Goal: Task Accomplishment & Management: Use online tool/utility

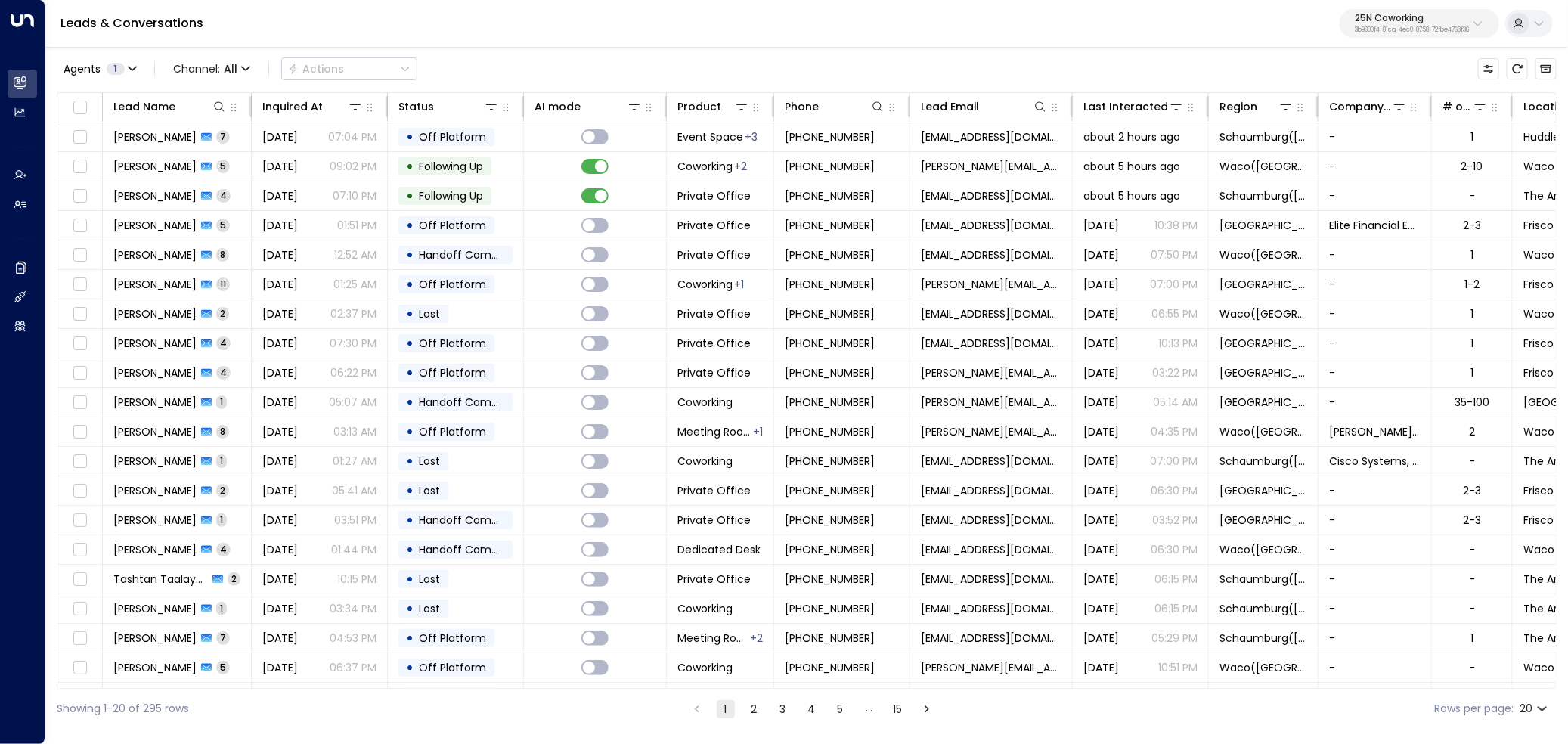
click at [1362, 27] on p "3b9800f4-81ca-4ec0-8758-72fbe4763f36" at bounding box center [1412, 30] width 114 height 6
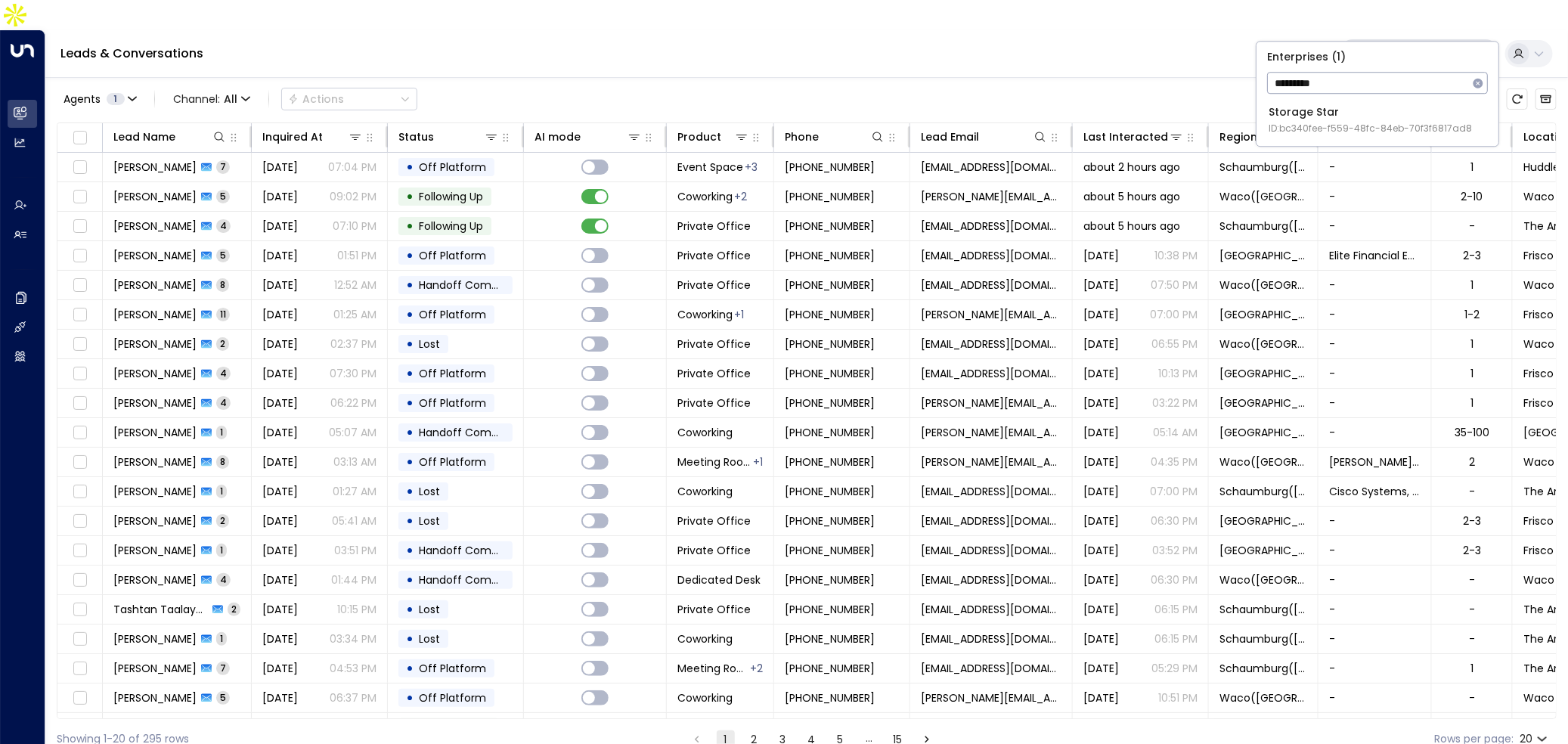
type input "*********"
click at [1304, 112] on div "Storage Star ID: bc340fee-f559-48fc-84eb-70f3f6817ad8" at bounding box center [1370, 119] width 203 height 31
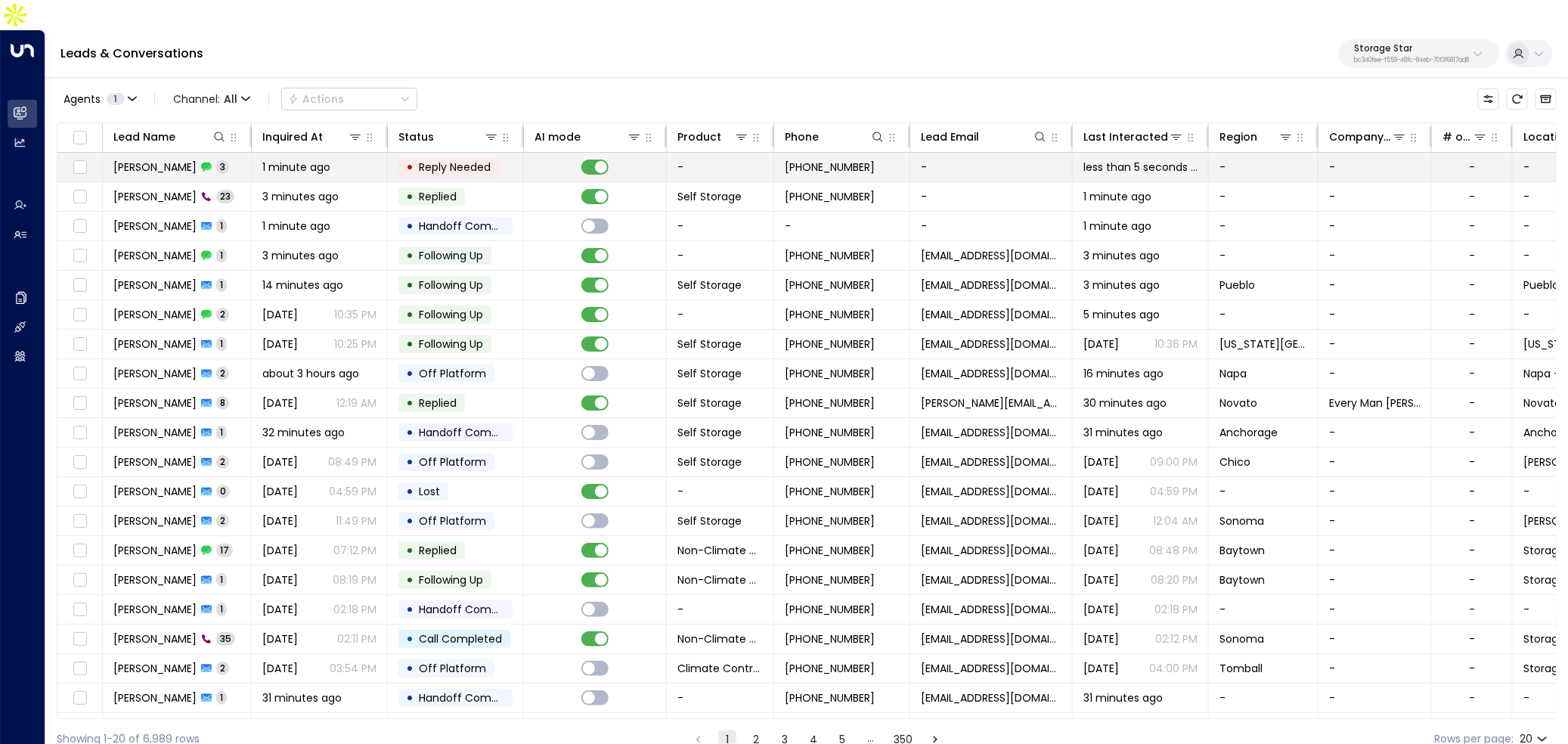
click at [195, 153] on td "[PERSON_NAME] 3" at bounding box center [178, 167] width 149 height 29
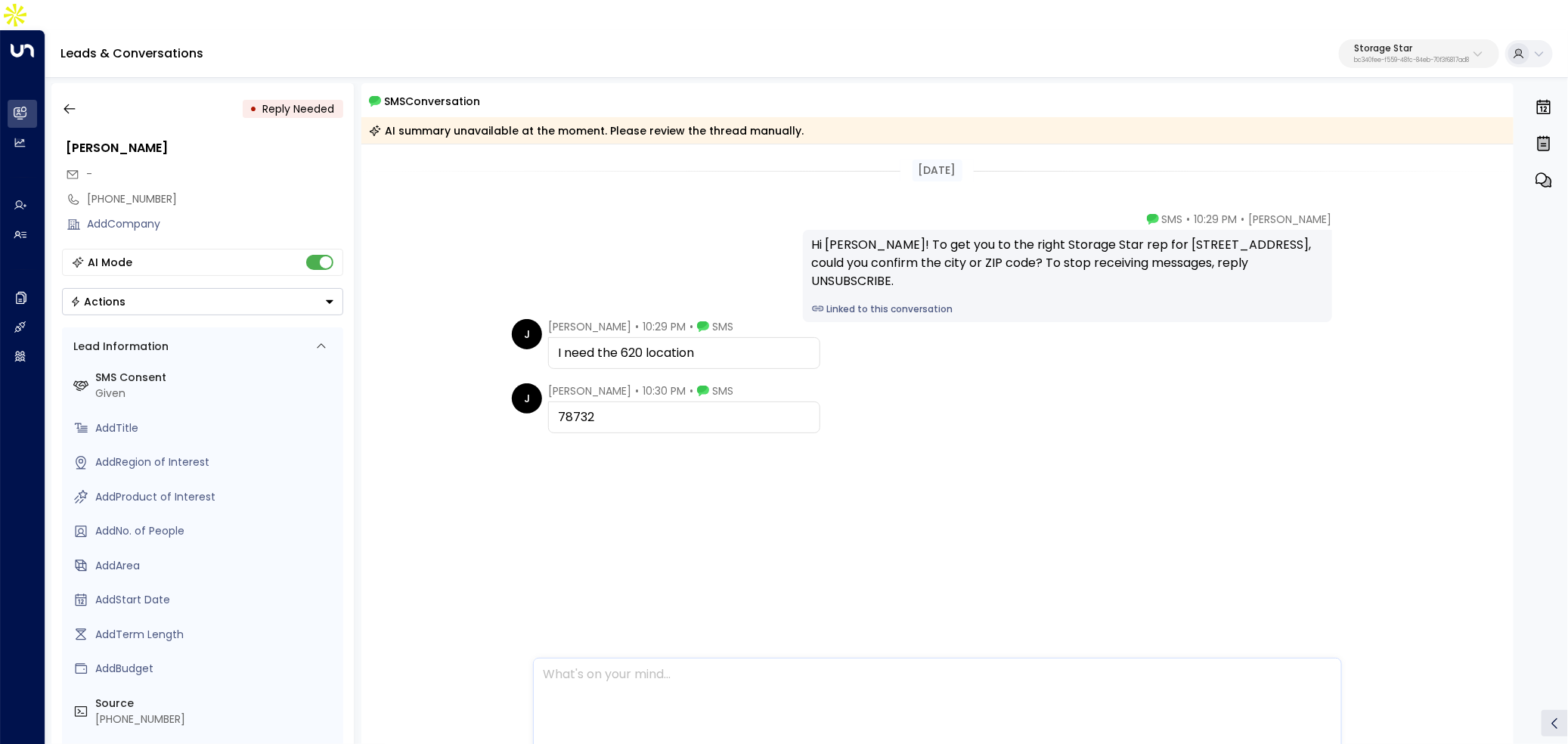
click at [666, 697] on div at bounding box center [936, 699] width 806 height 81
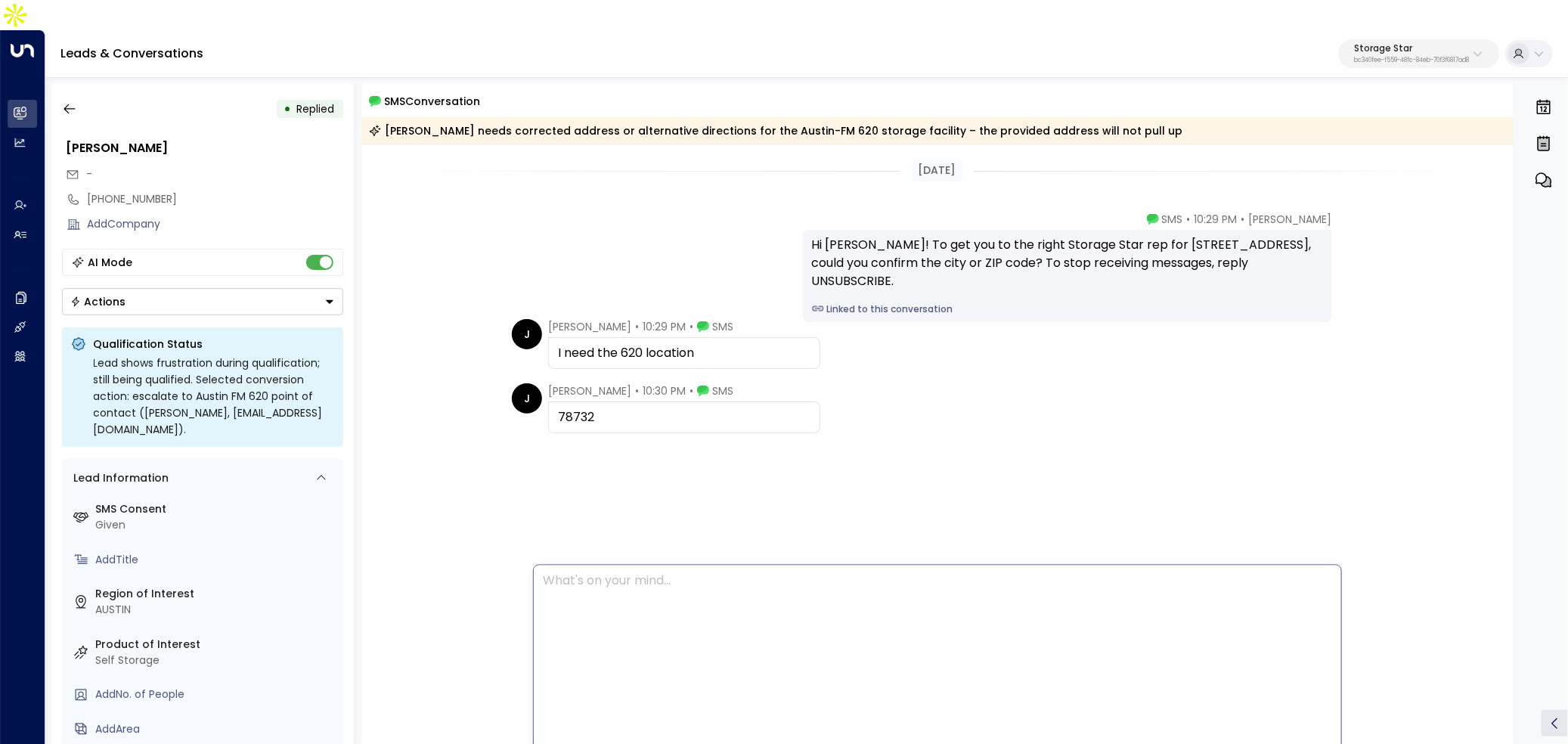
scroll to position [54, 0]
